Goal: Task Accomplishment & Management: Manage account settings

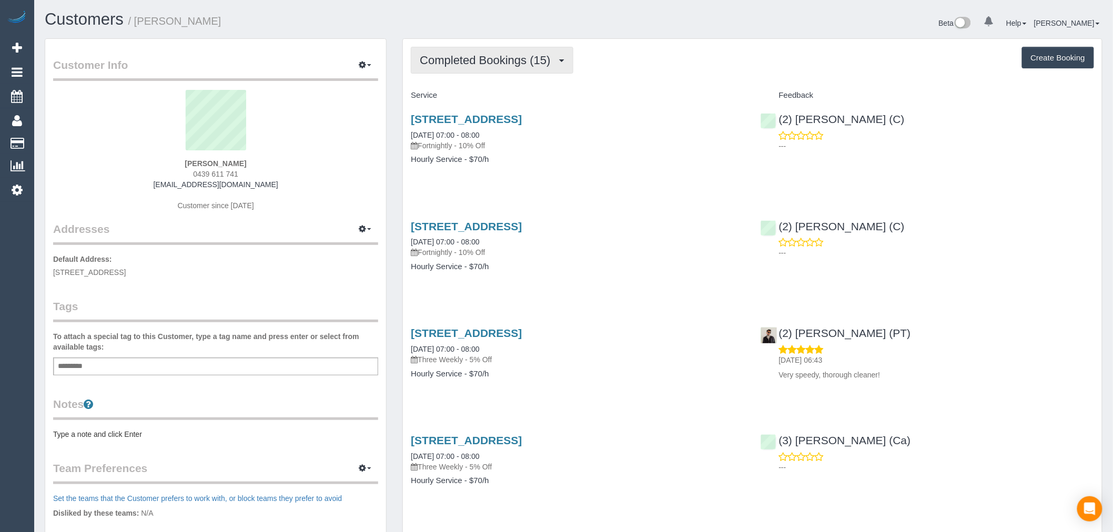
click at [505, 68] on button "Completed Bookings (15)" at bounding box center [492, 60] width 162 height 27
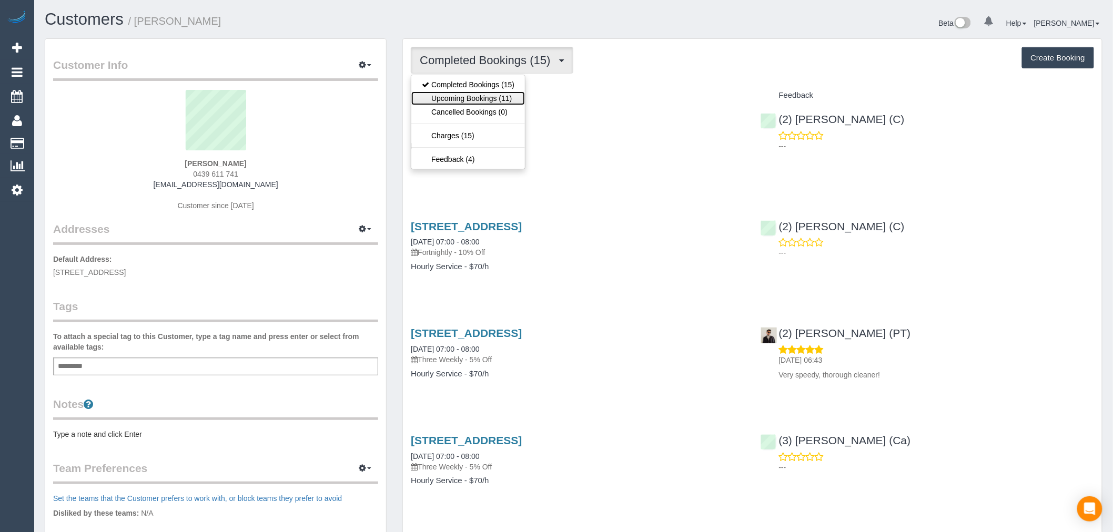
click at [500, 103] on link "Upcoming Bookings (11)" at bounding box center [468, 99] width 114 height 14
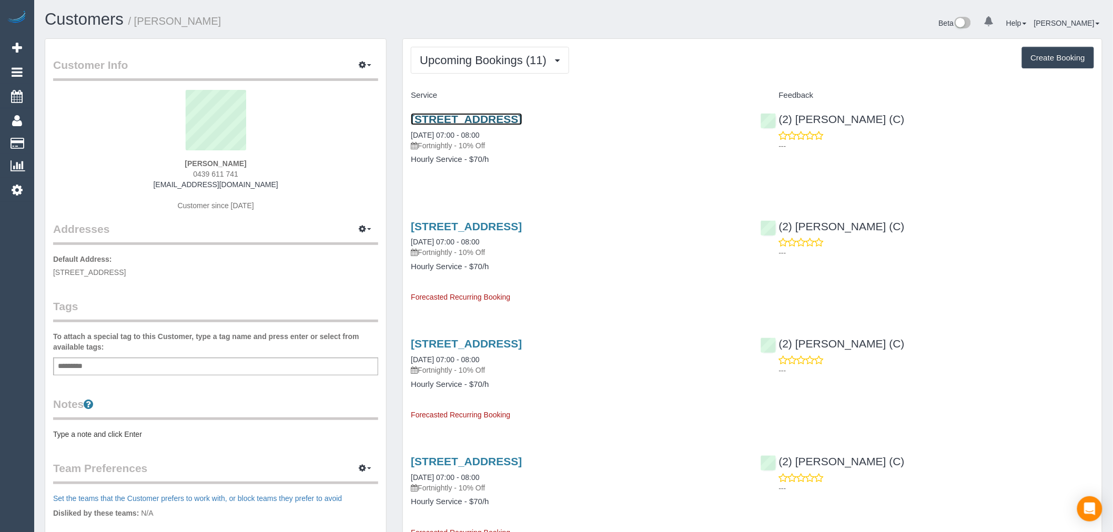
click at [522, 119] on link "132 Church Street, 1, Hawthorn, VIC 3122" at bounding box center [466, 119] width 111 height 12
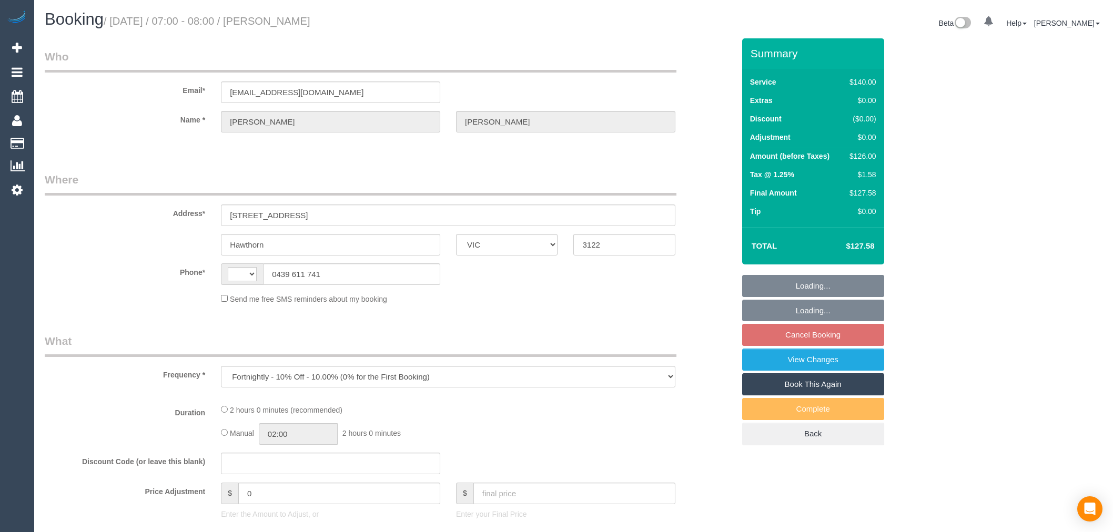
select select "VIC"
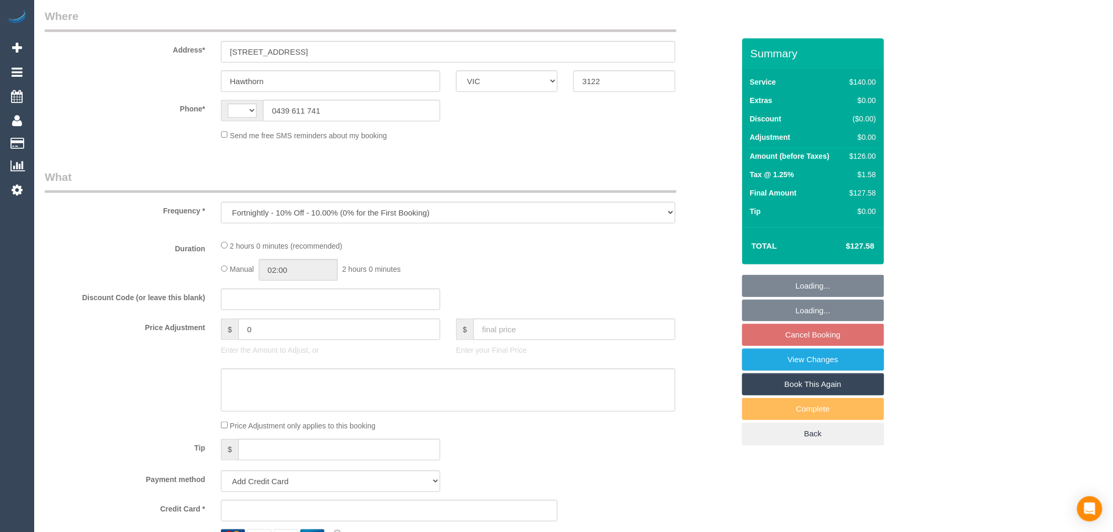
select select "string:AU"
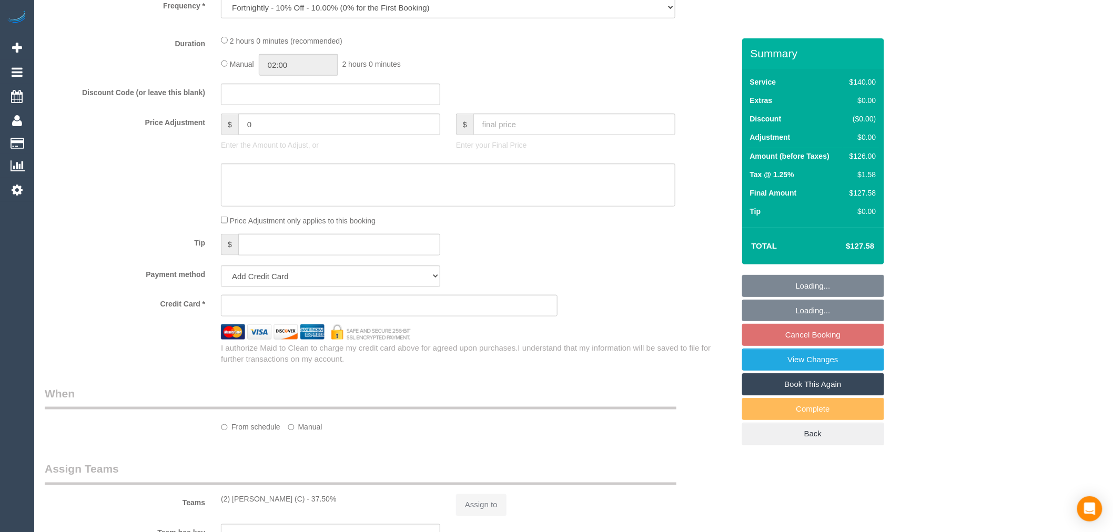
select select "object:681"
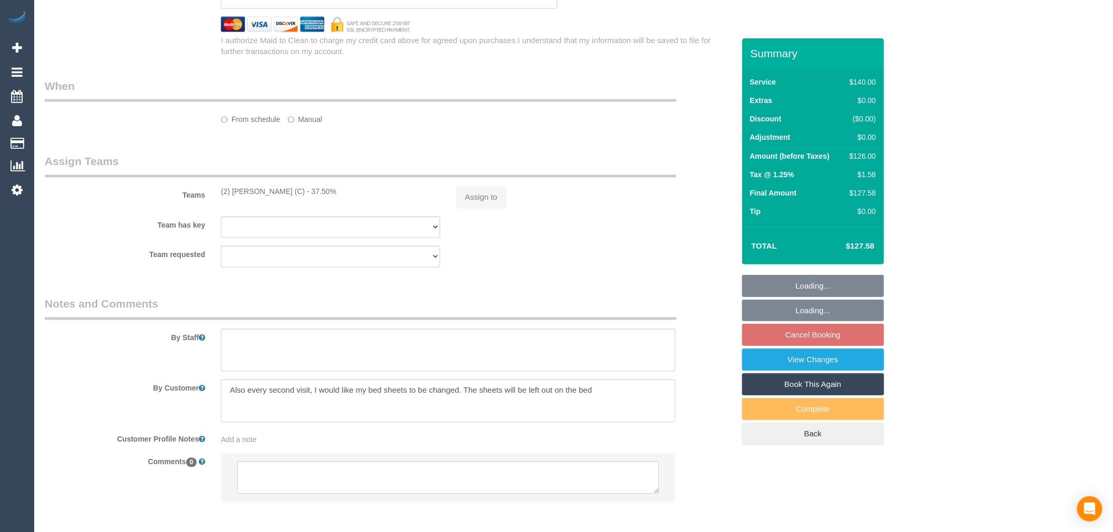
select select "spot1"
select select "number:27"
select select "number:14"
select select "number:18"
select select "number:22"
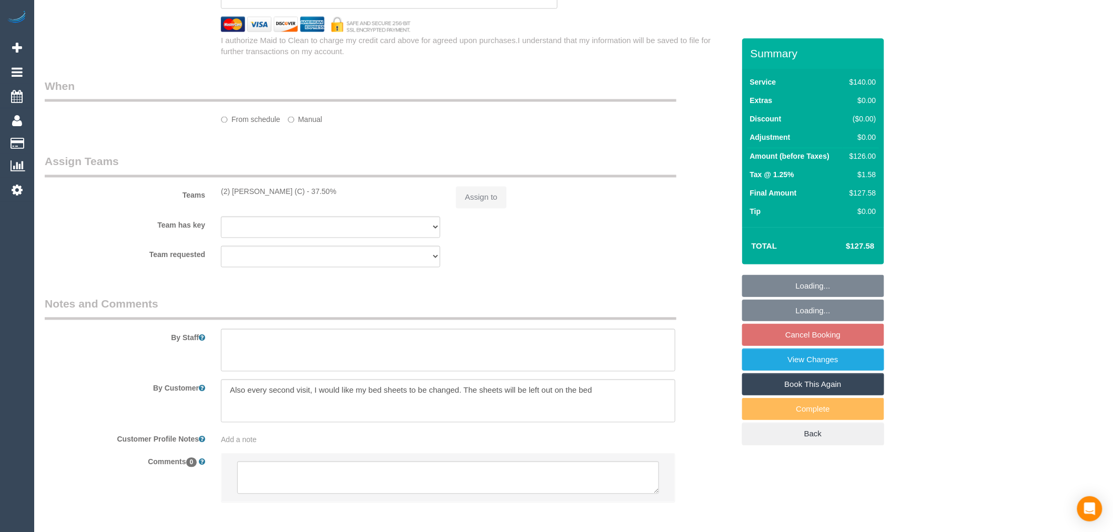
select select "number:34"
select select "number:26"
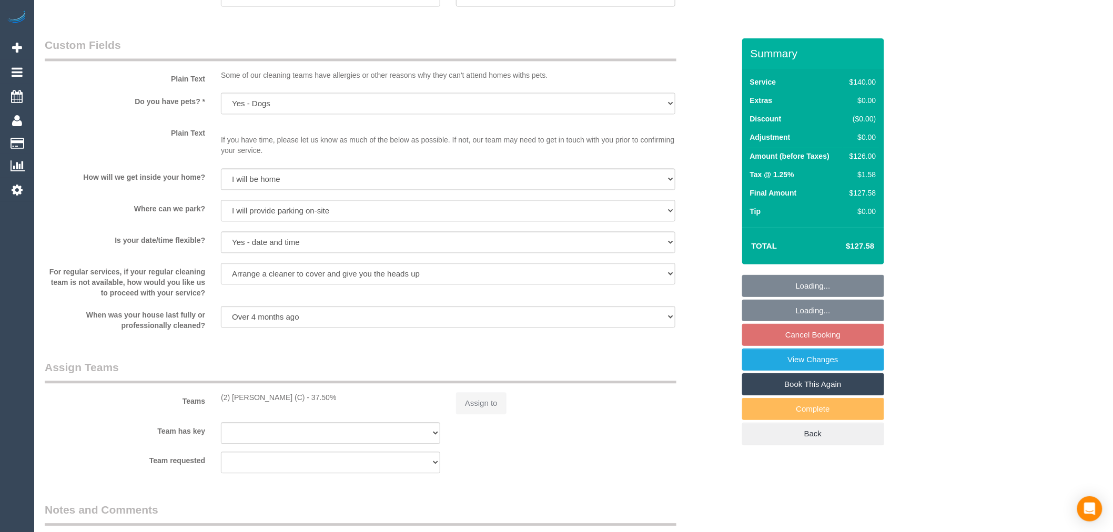
select select "string:stripe-pm_1QSlfX2GScqysDRVumKXJ3T1"
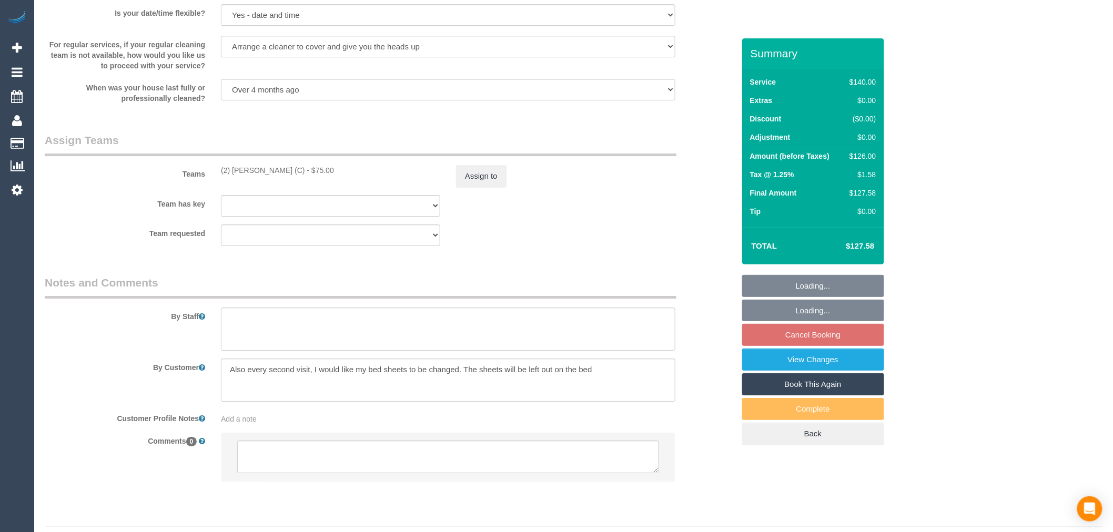
scroll to position [1445, 0]
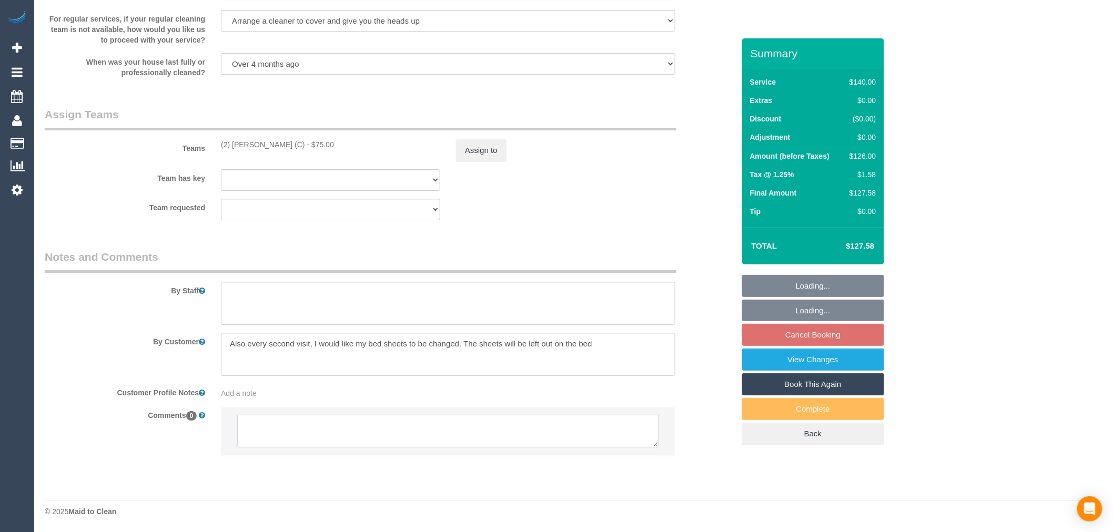
click at [420, 440] on textarea at bounding box center [448, 431] width 422 height 33
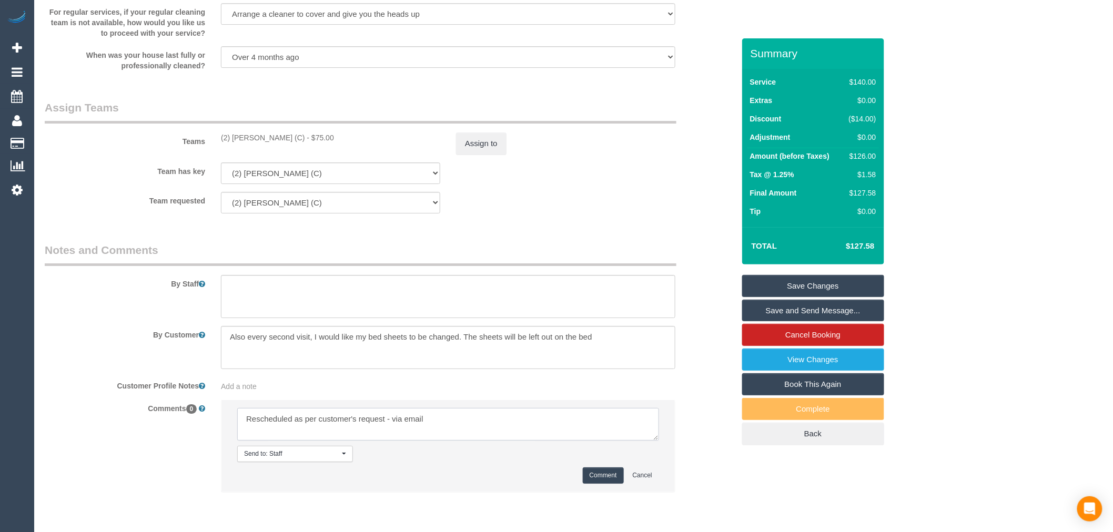
type textarea "Rescheduled as per customer's request - via email"
click at [605, 484] on button "Comment" at bounding box center [603, 476] width 41 height 16
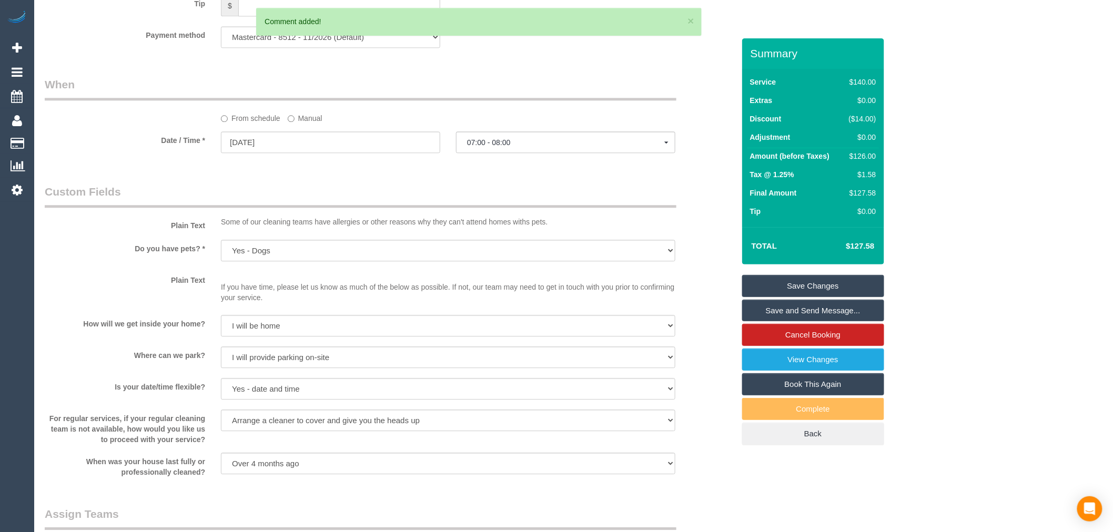
scroll to position [1036, 0]
click at [335, 155] on input "07/10/2025" at bounding box center [330, 145] width 219 height 22
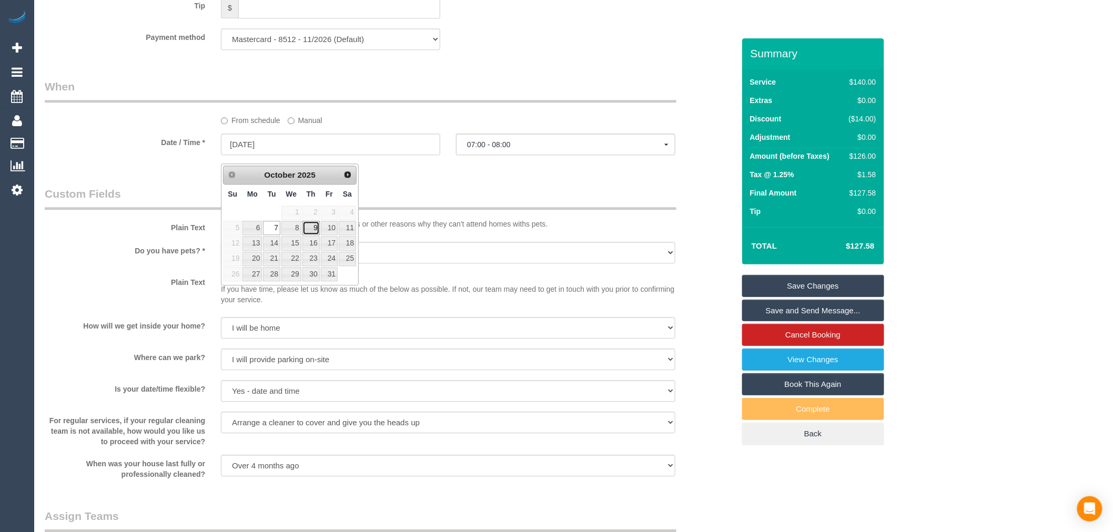
click at [309, 230] on link "9" at bounding box center [310, 228] width 17 height 14
type input "[DATE]"
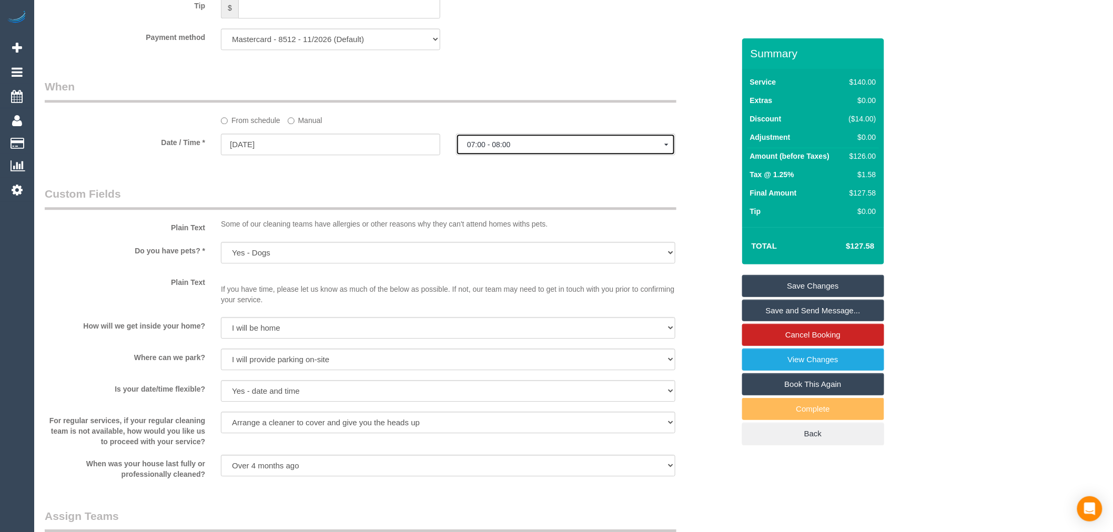
click at [518, 149] on span "07:00 - 08:00" at bounding box center [565, 144] width 197 height 8
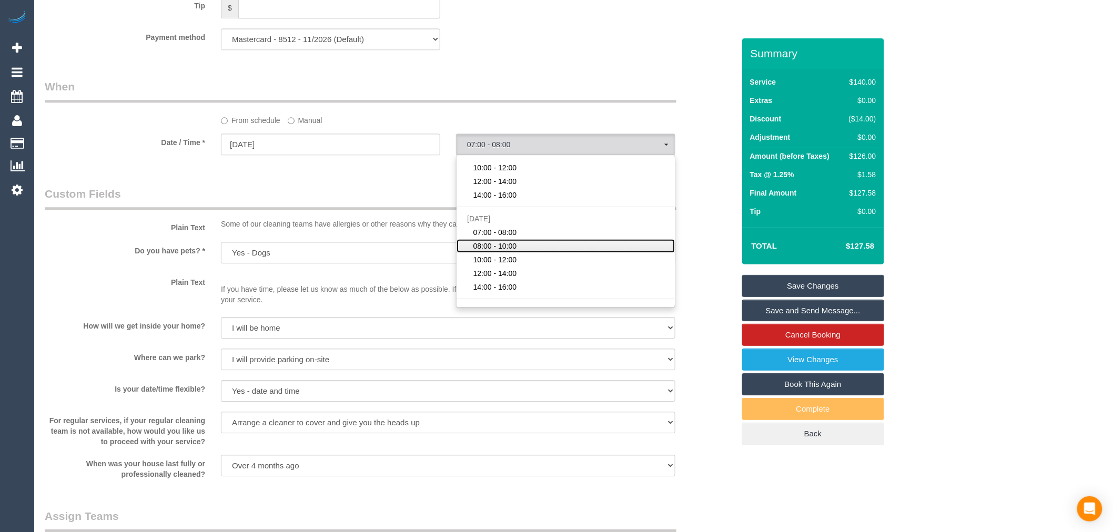
click at [509, 249] on span "08:00 - 10:00" at bounding box center [495, 246] width 44 height 11
select select "spot12"
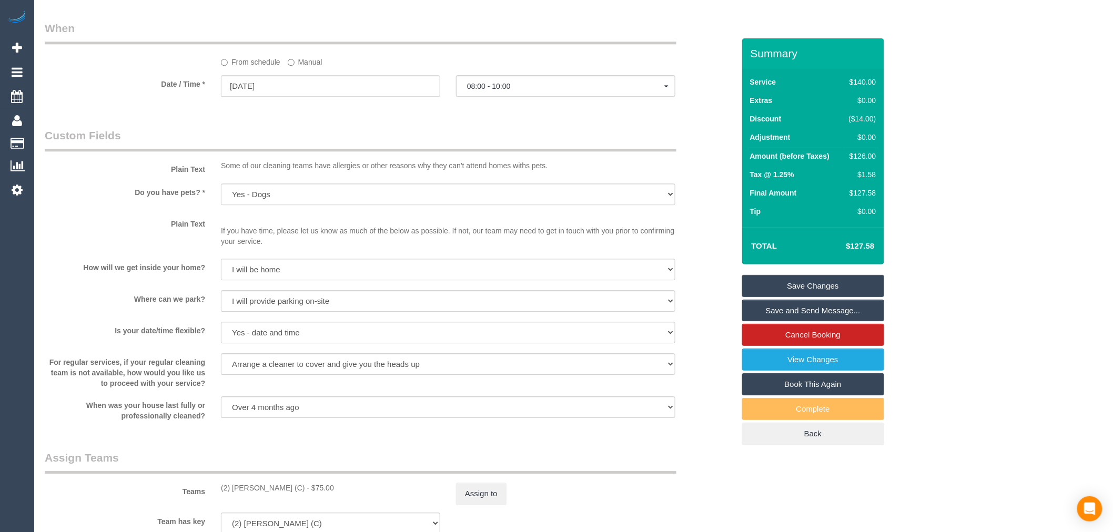
scroll to position [1153, 0]
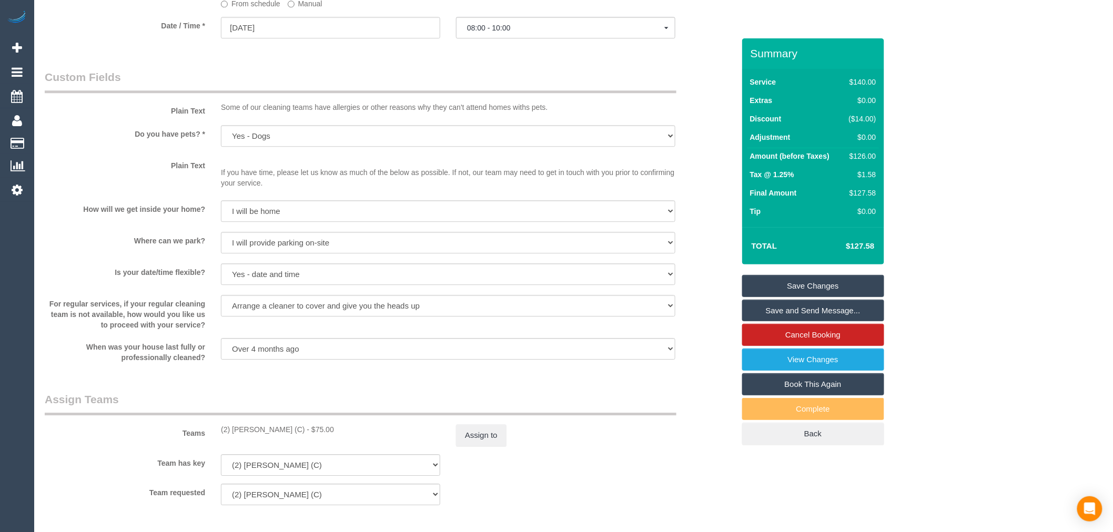
click at [802, 283] on link "Save Changes" at bounding box center [813, 286] width 142 height 22
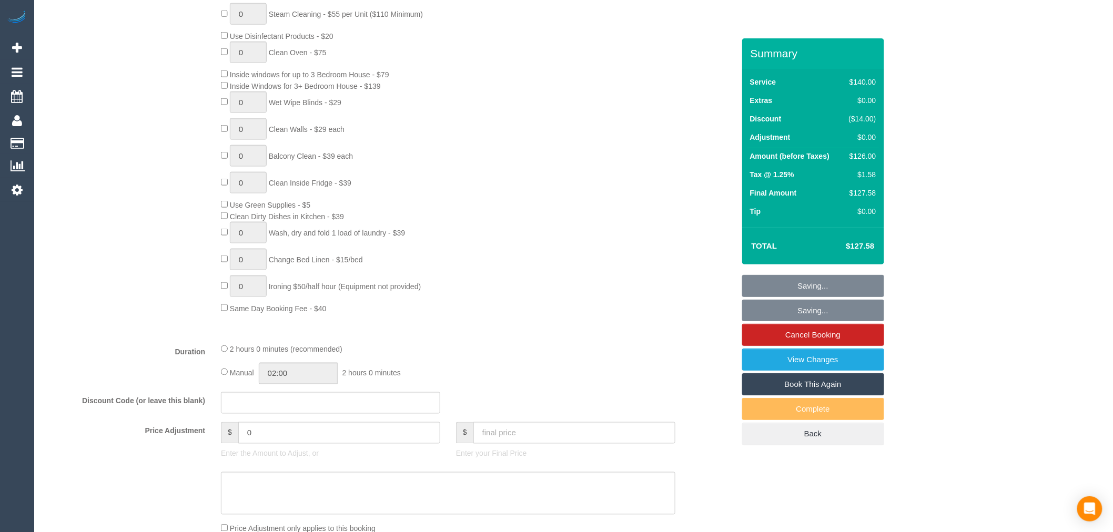
scroll to position [218, 0]
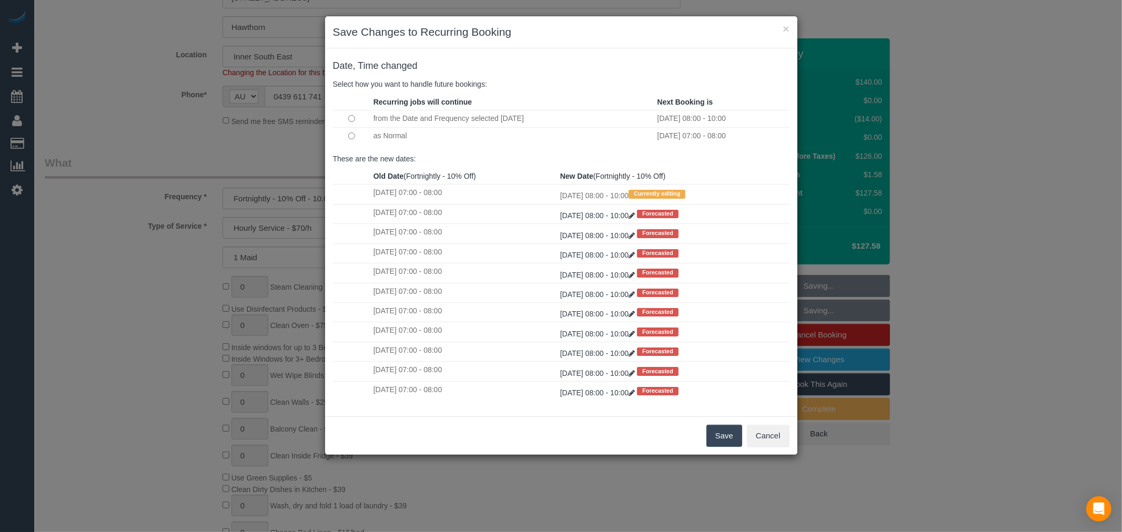
click at [718, 437] on button "Save" at bounding box center [724, 436] width 36 height 22
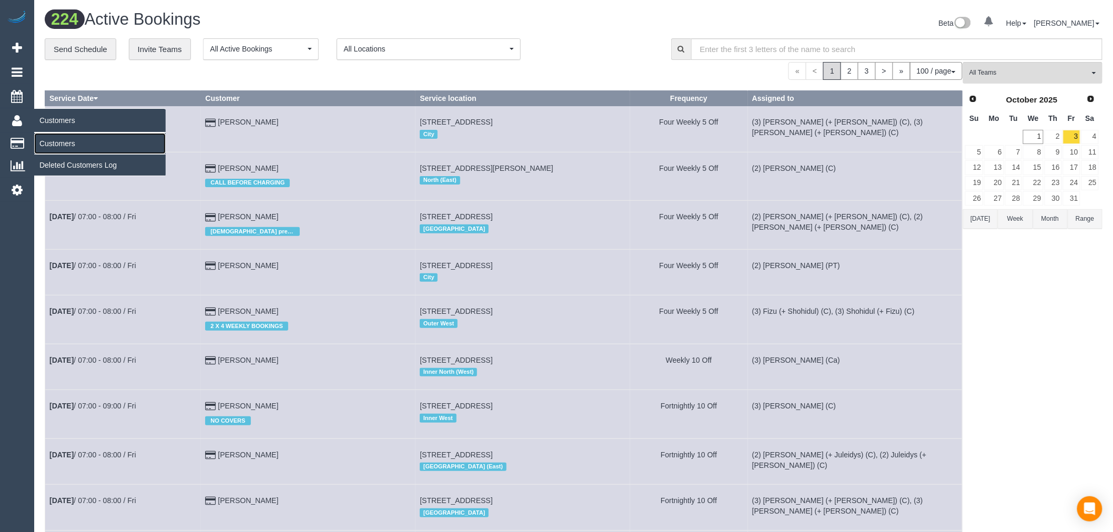
click at [78, 141] on link "Customers" at bounding box center [99, 143] width 131 height 21
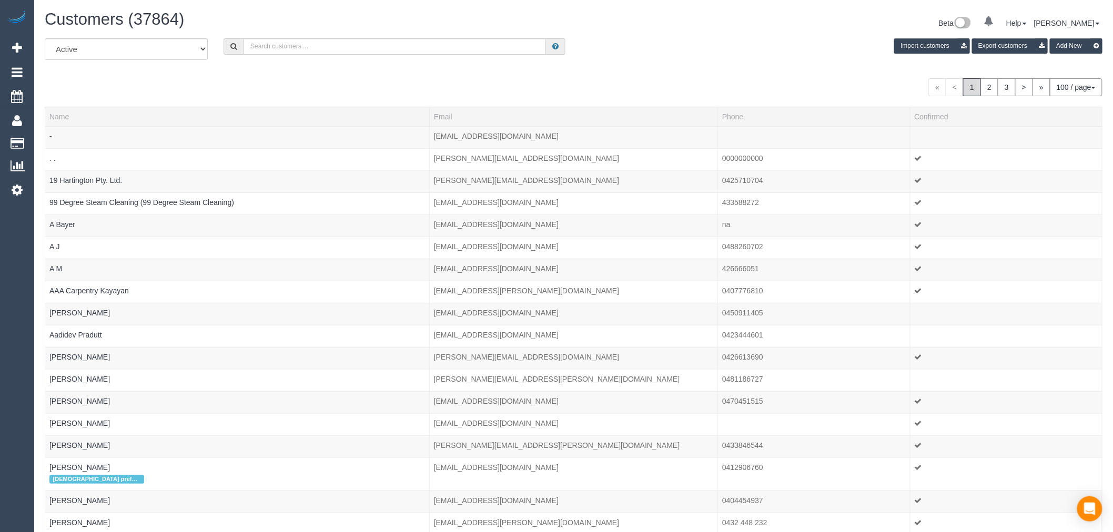
click at [335, 58] on div "All Active Archived Import customers Export customers Add New" at bounding box center [573, 52] width 1073 height 29
click at [332, 51] on input "text" at bounding box center [395, 46] width 302 height 16
paste input "[EMAIL_ADDRESS][DOMAIN_NAME]"
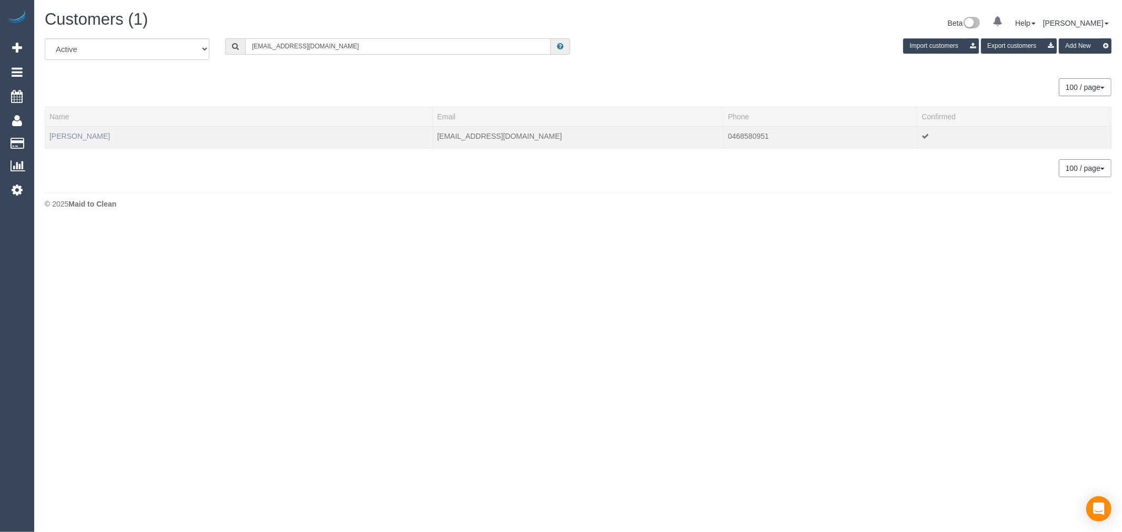
type input "[EMAIL_ADDRESS][DOMAIN_NAME]"
click at [73, 137] on link "Fiona O'Kelly" at bounding box center [79, 136] width 60 height 8
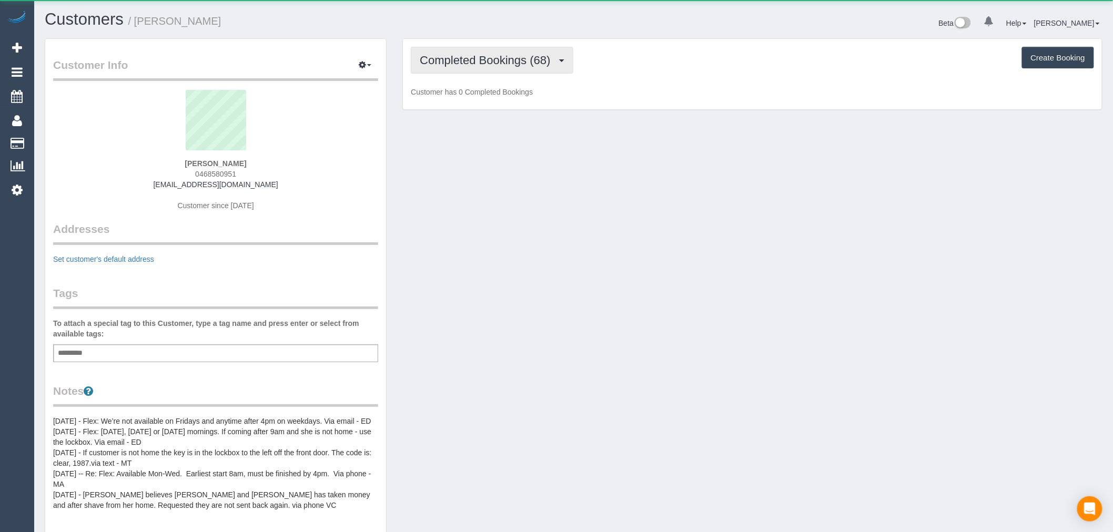
click at [494, 65] on span "Completed Bookings (68)" at bounding box center [488, 60] width 136 height 13
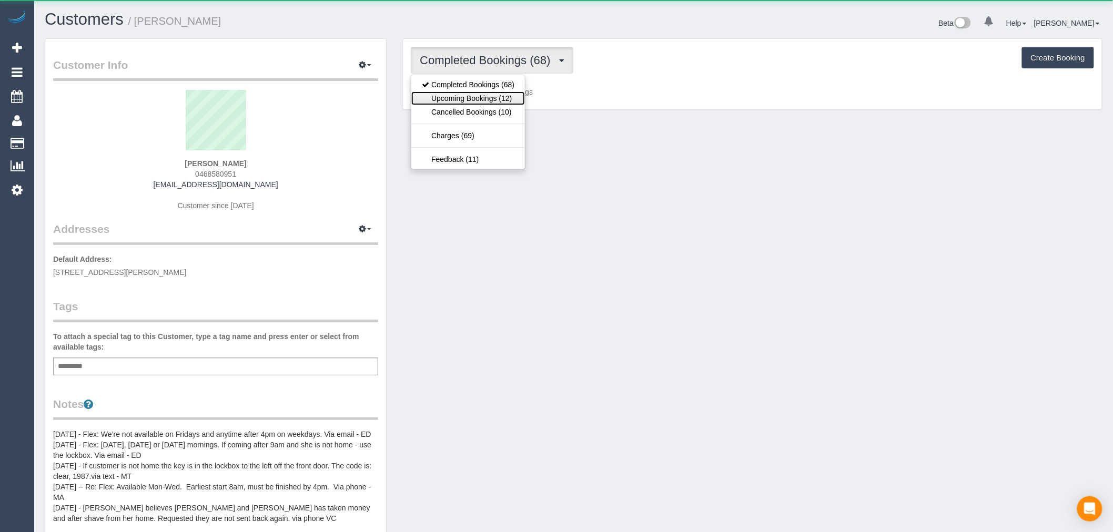
click at [501, 98] on link "Upcoming Bookings (12)" at bounding box center [468, 99] width 114 height 14
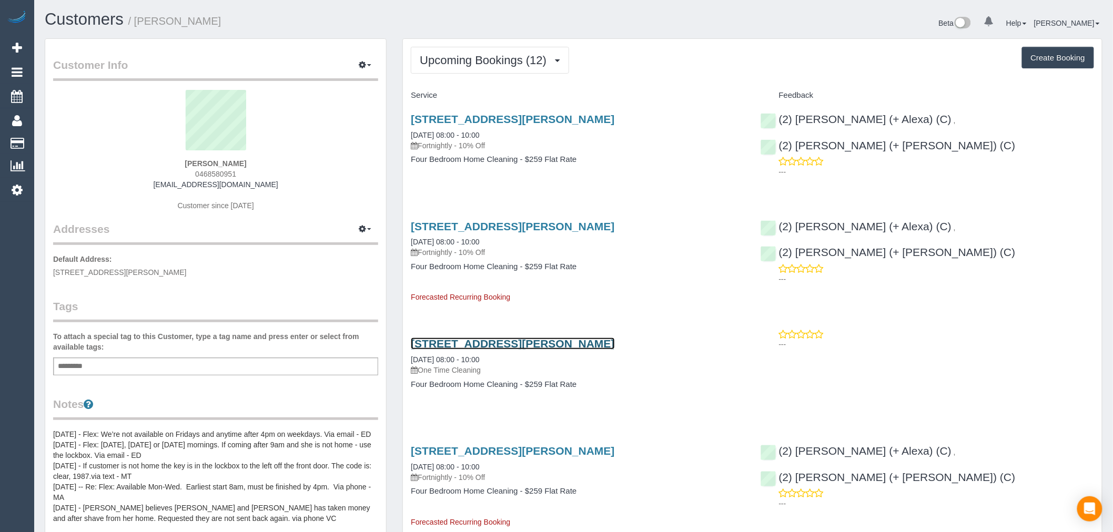
click at [545, 348] on link "5 Afton Streer, 2, Aberfeldie, VIC 3040" at bounding box center [513, 344] width 204 height 12
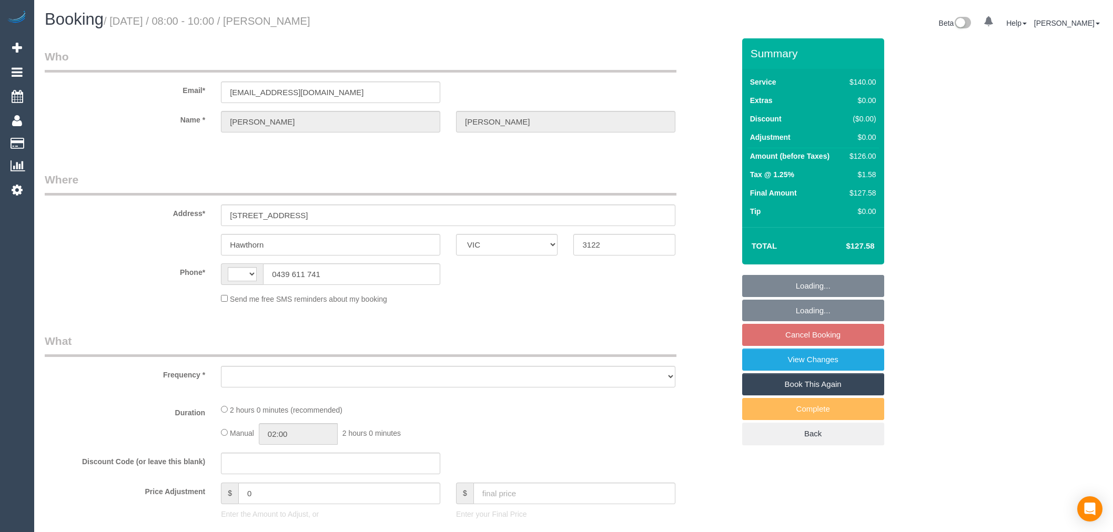
select select "VIC"
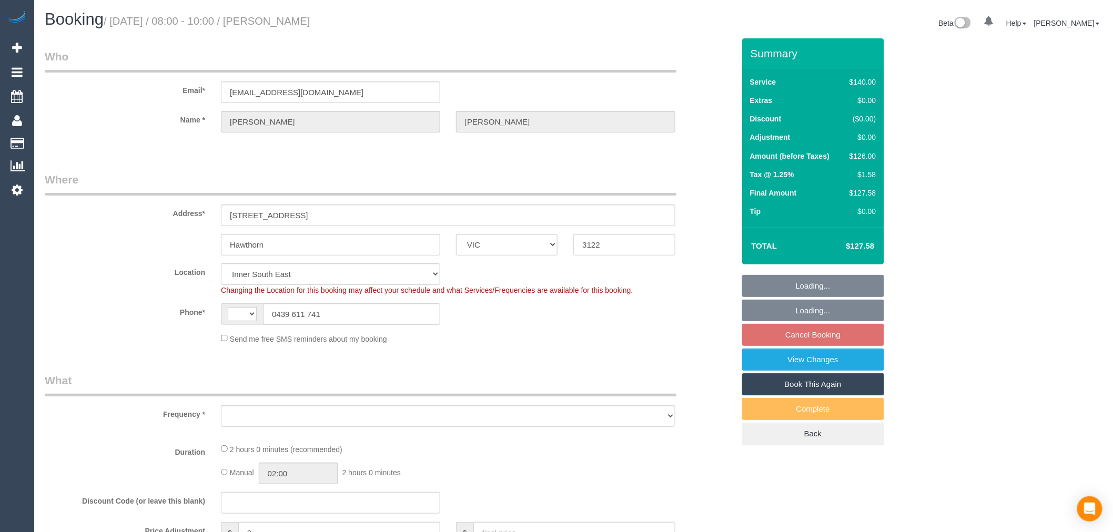
select select "string:AU"
select select "object:697"
select select "number:27"
select select "number:14"
select select "number:18"
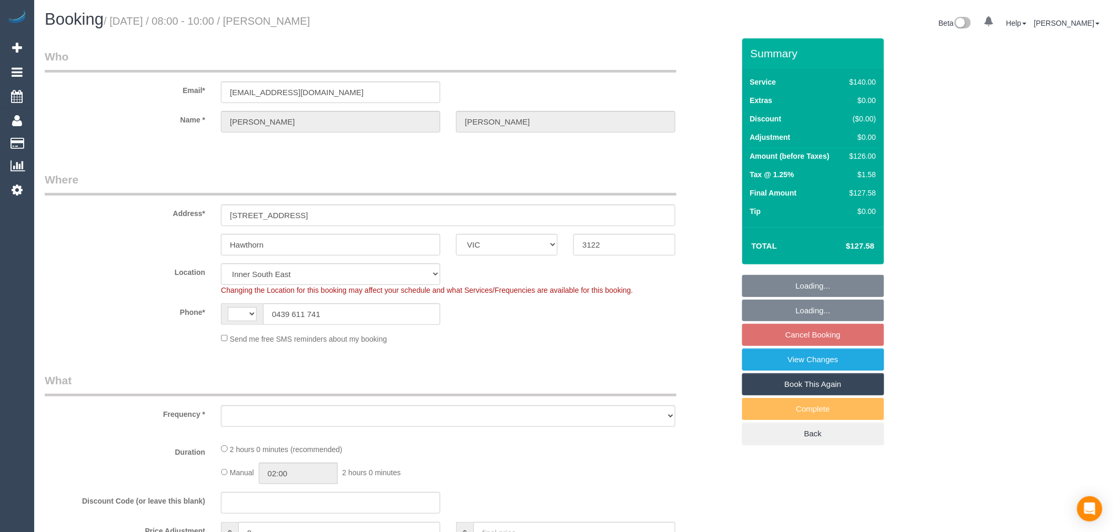
select select "number:22"
select select "number:34"
select select "number:26"
select select "object:866"
select select "string:stripe-pm_1QSlfX2GScqysDRVumKXJ3T1"
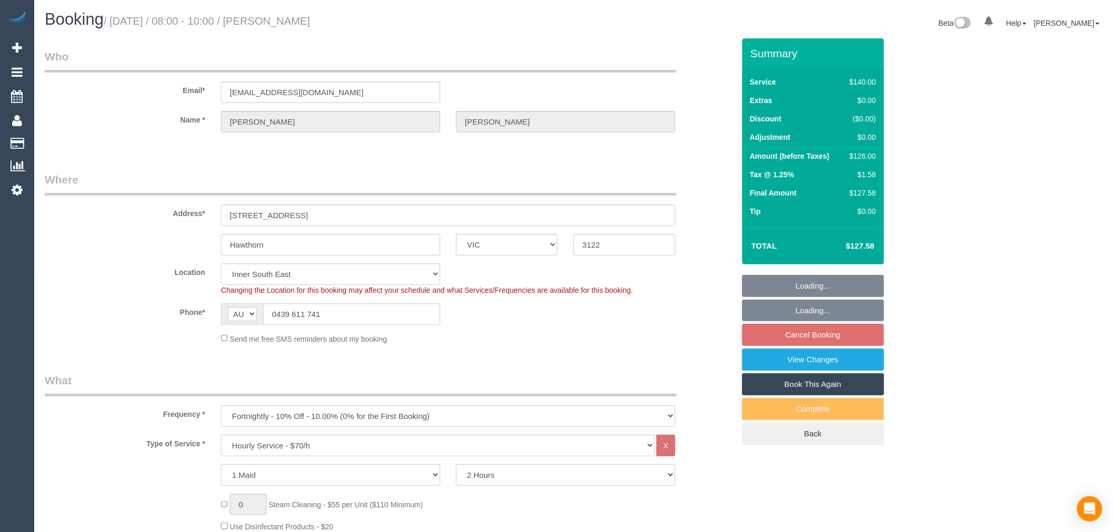
select select "spot2"
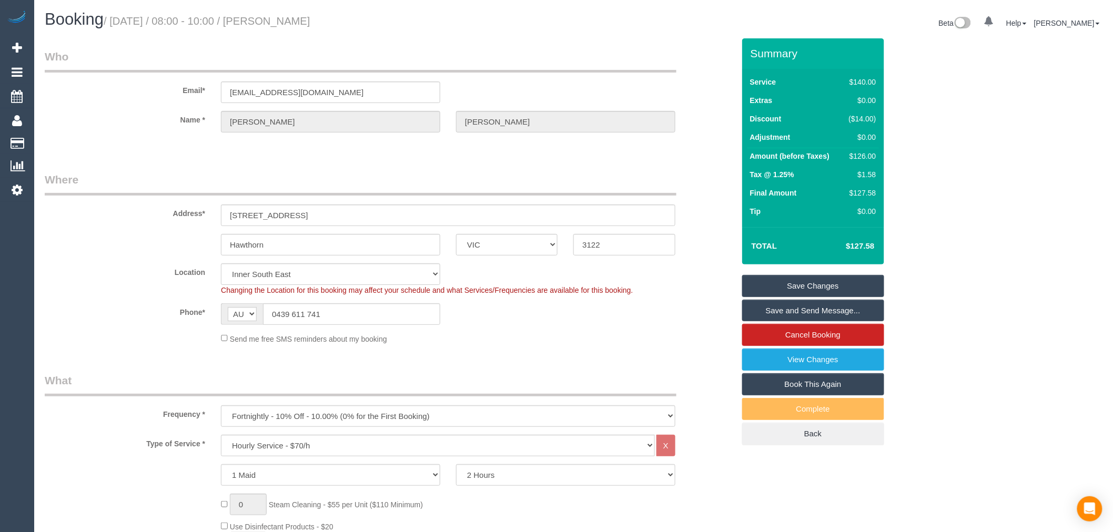
click at [831, 313] on link "Save and Send Message..." at bounding box center [813, 311] width 142 height 22
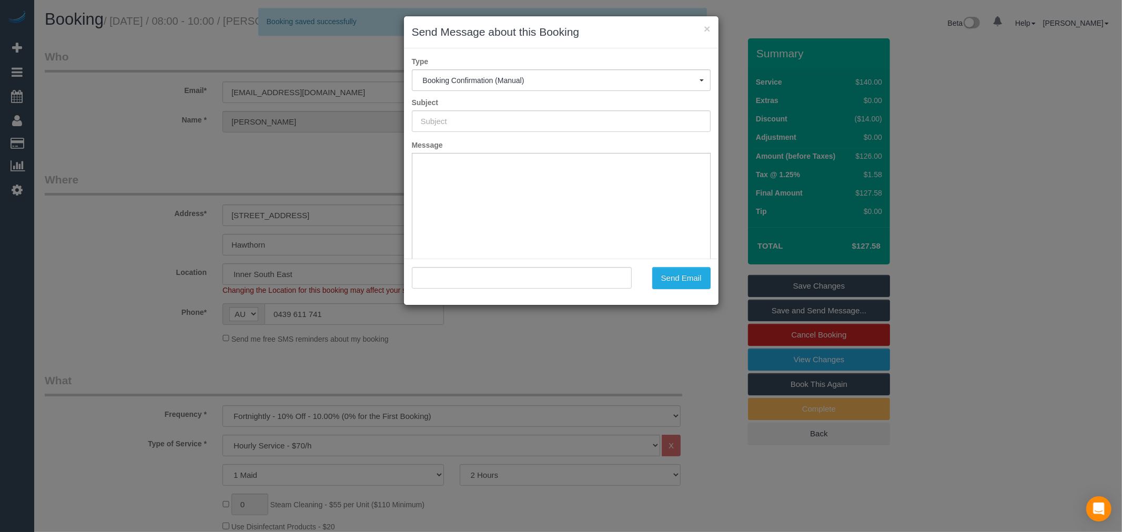
type input "Booking Confirmed"
type input ""christie davis" <info@christiedavisdesign.com.au>"
click at [687, 280] on button "Send Email" at bounding box center [681, 278] width 58 height 22
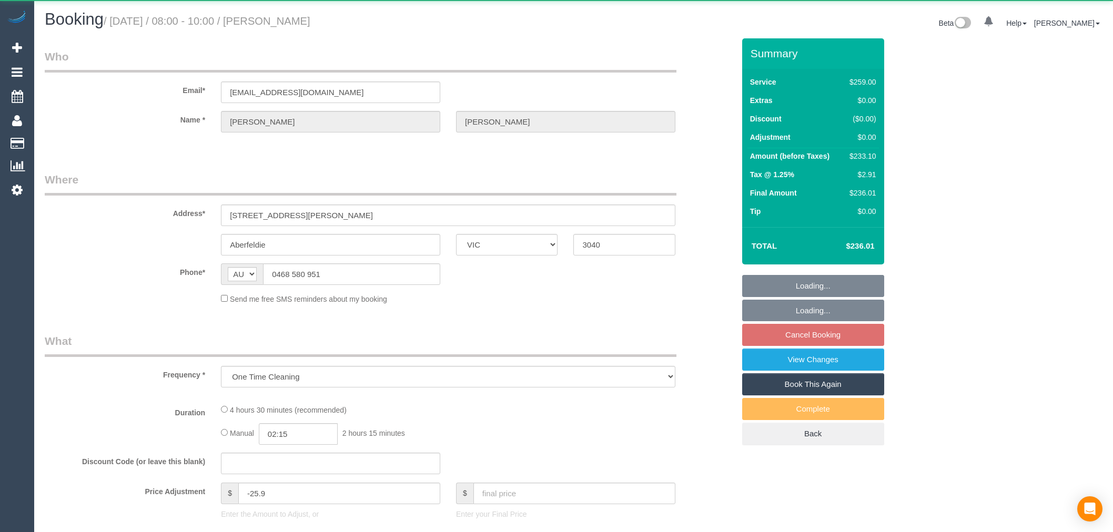
select select "VIC"
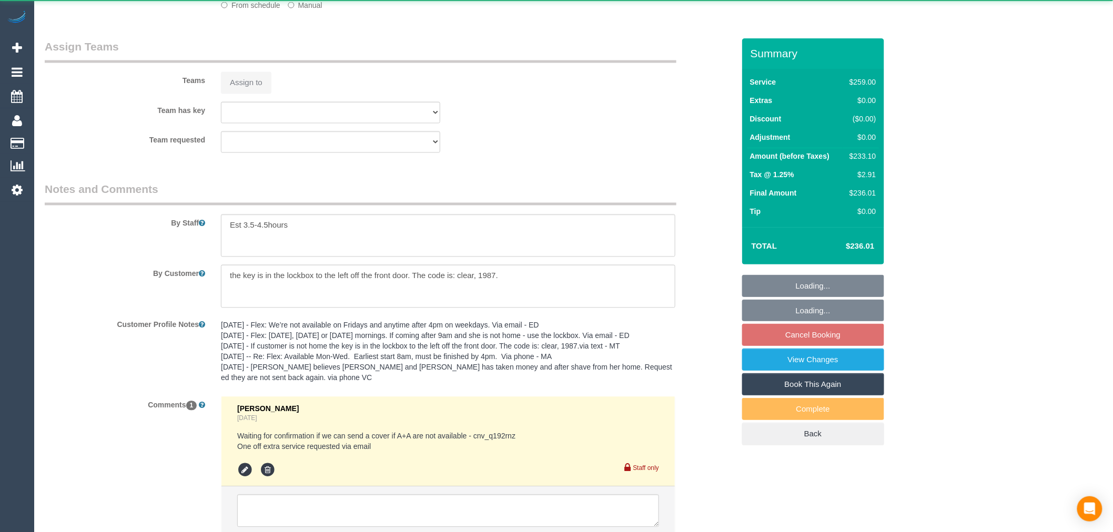
select select "string:stripe-pm_1RRLi82GScqysDRVqAC9r2zf"
select select "number:28"
select select "number:14"
select select "number:19"
select select "number:24"
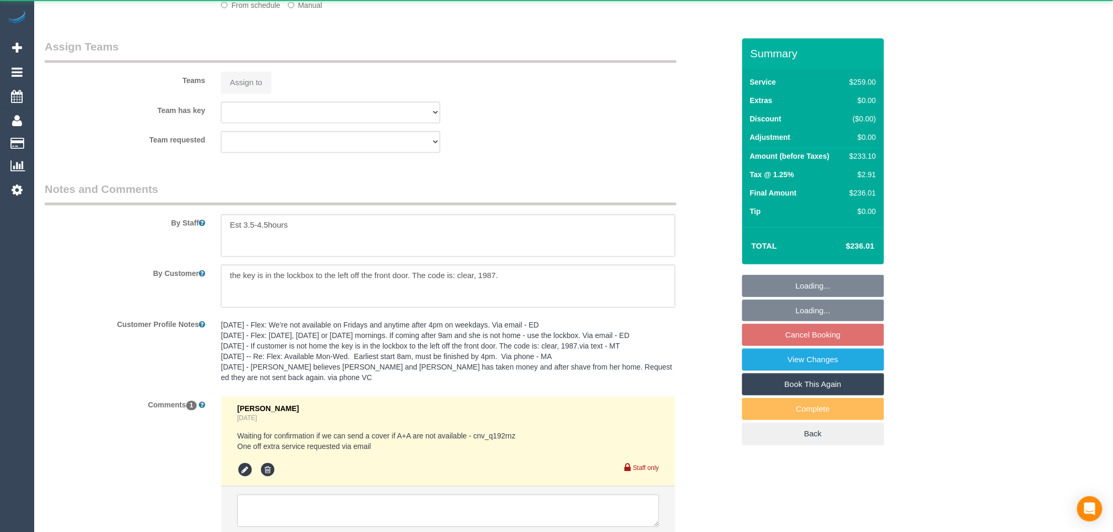
select select "number:33"
select select "number:13"
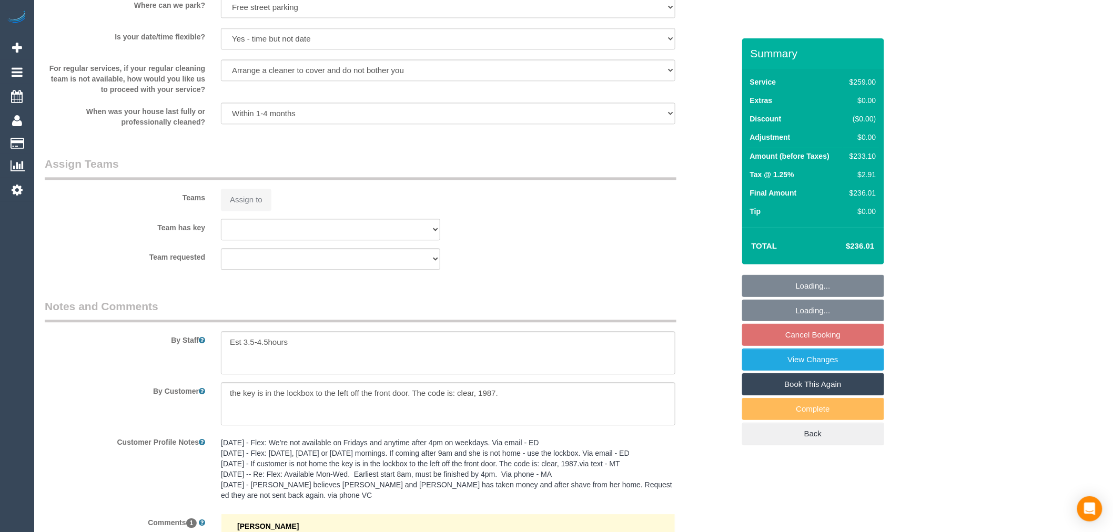
select select "object:696"
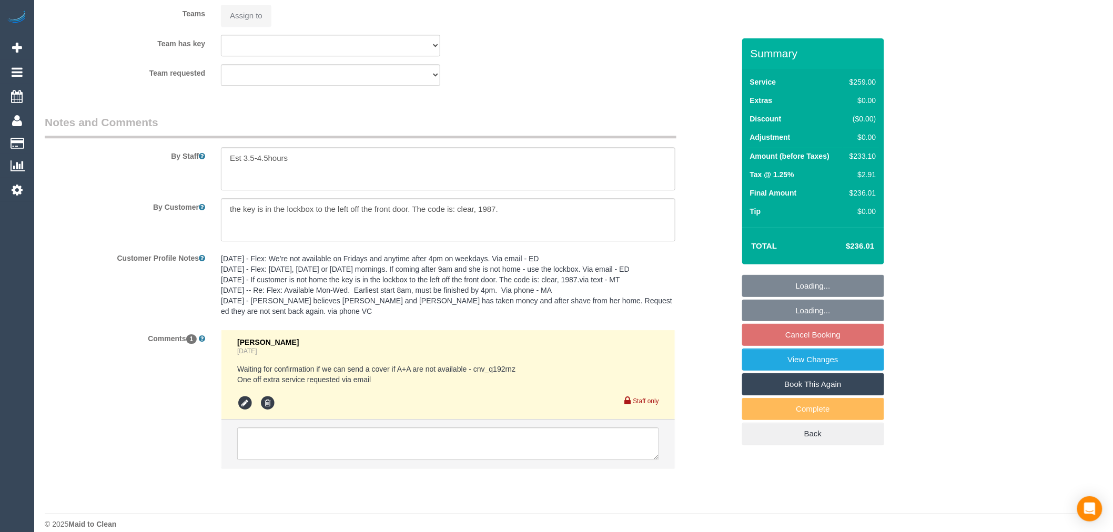
select select "spot2"
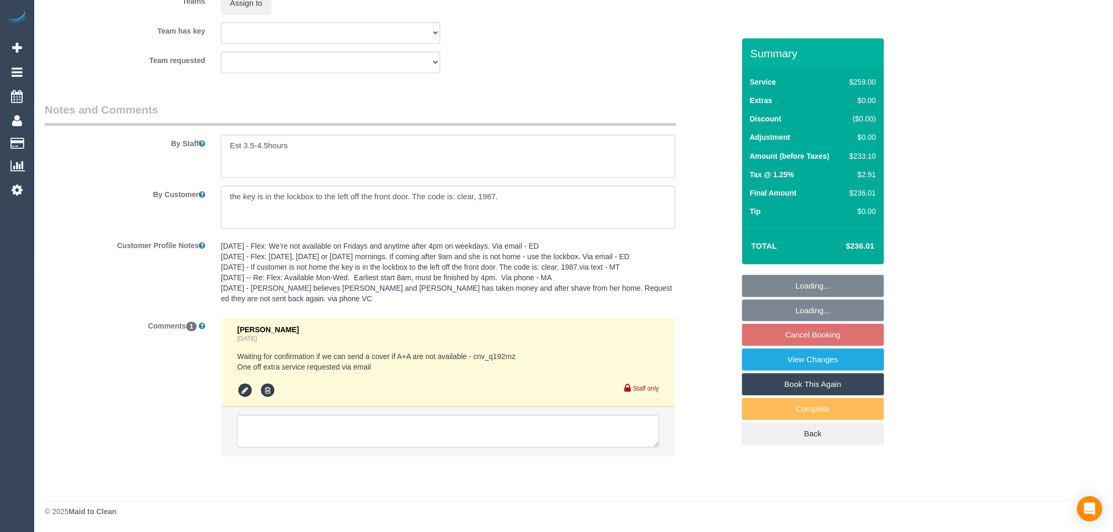
scroll to position [1624, 0]
click at [245, 395] on icon at bounding box center [245, 391] width 16 height 16
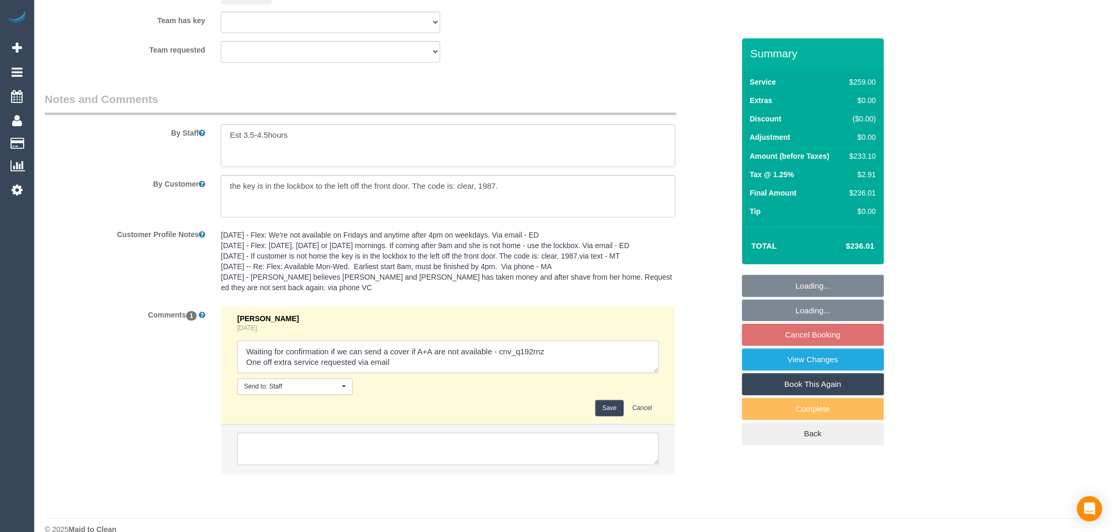
click at [444, 371] on textarea at bounding box center [448, 357] width 422 height 33
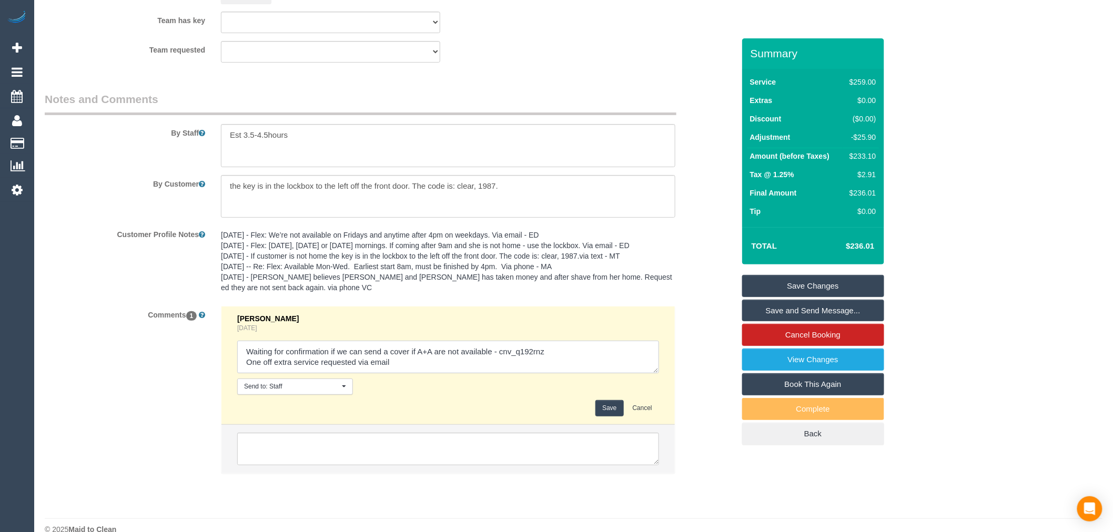
drag, startPoint x: 258, startPoint y: 363, endPoint x: 451, endPoint y: 374, distance: 192.8
click at [451, 373] on textarea at bounding box center [448, 357] width 422 height 33
click at [495, 373] on textarea at bounding box center [448, 357] width 422 height 33
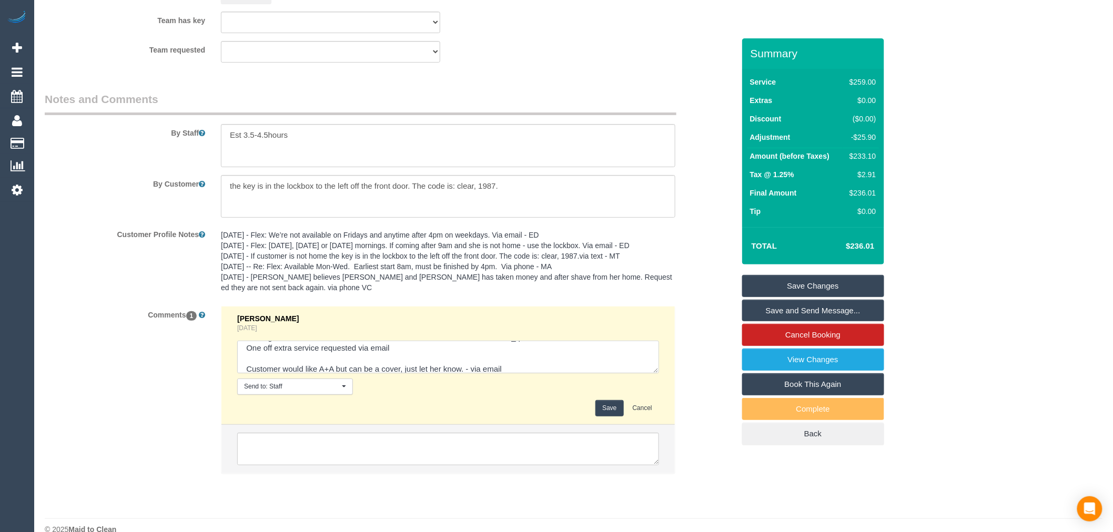
type textarea "Waiting for confirmation if we can send a cover if A+A are not available - cnv_…"
drag, startPoint x: 581, startPoint y: 402, endPoint x: 585, endPoint y: 407, distance: 6.0
click at [583, 395] on div "Send to: Staff Nothing selected Send to: Staff Send to: Customer Send to: Team …" at bounding box center [448, 387] width 438 height 16
click at [601, 417] on button "Save" at bounding box center [609, 408] width 28 height 16
